Goal: Information Seeking & Learning: Understand process/instructions

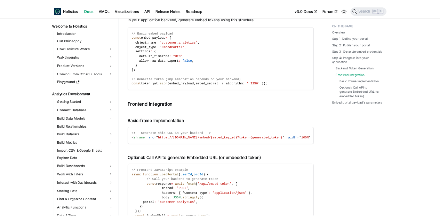
scroll to position [524, 0]
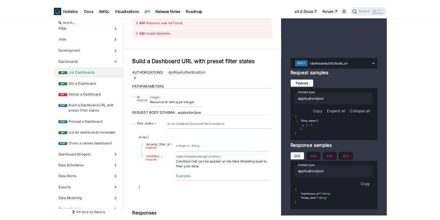
scroll to position [13341, 0]
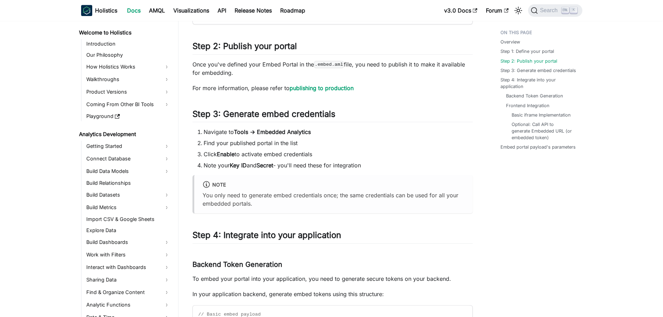
scroll to position [391, 0]
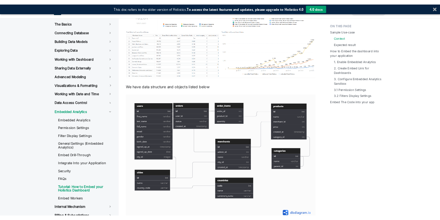
scroll to position [604, 0]
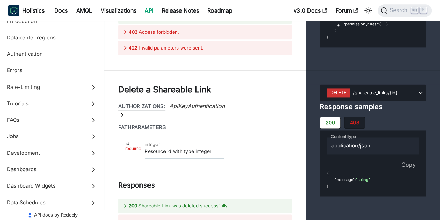
scroll to position [30814, 0]
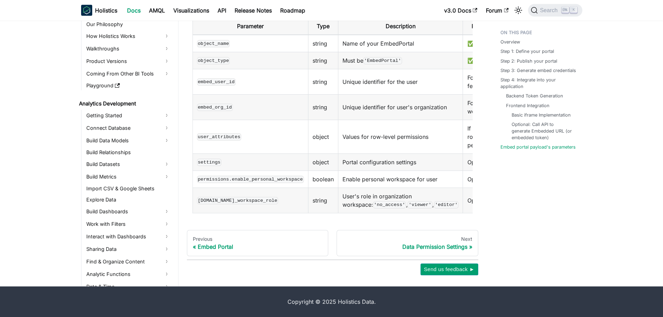
scroll to position [524, 0]
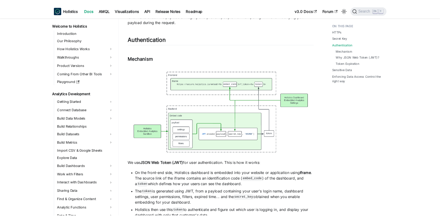
scroll to position [640, 0]
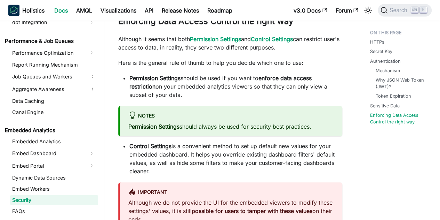
scroll to position [613, 0]
